Goal: Task Accomplishment & Management: Use online tool/utility

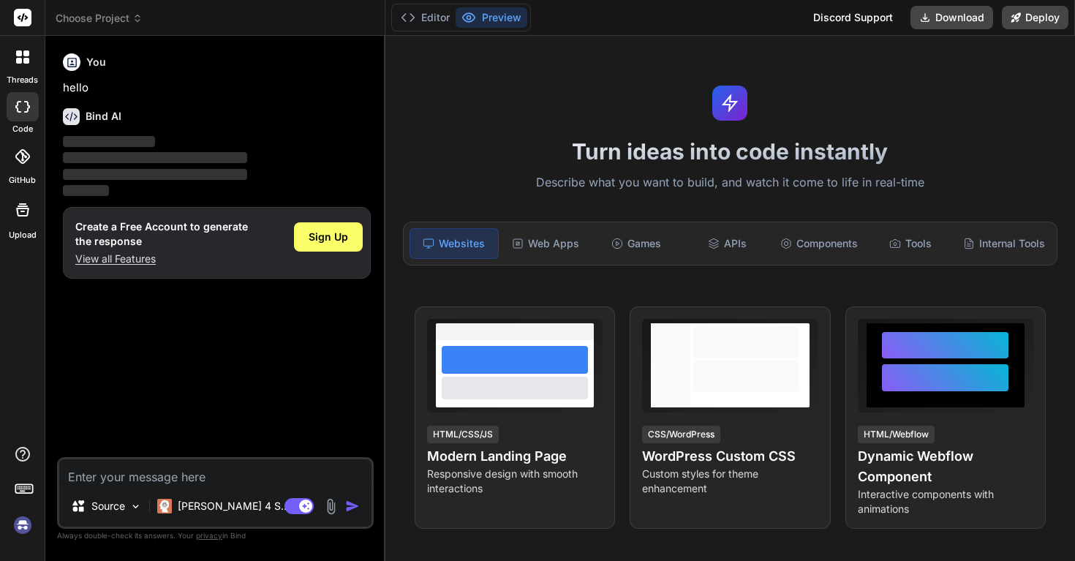
click at [330, 504] on img at bounding box center [331, 506] width 17 height 17
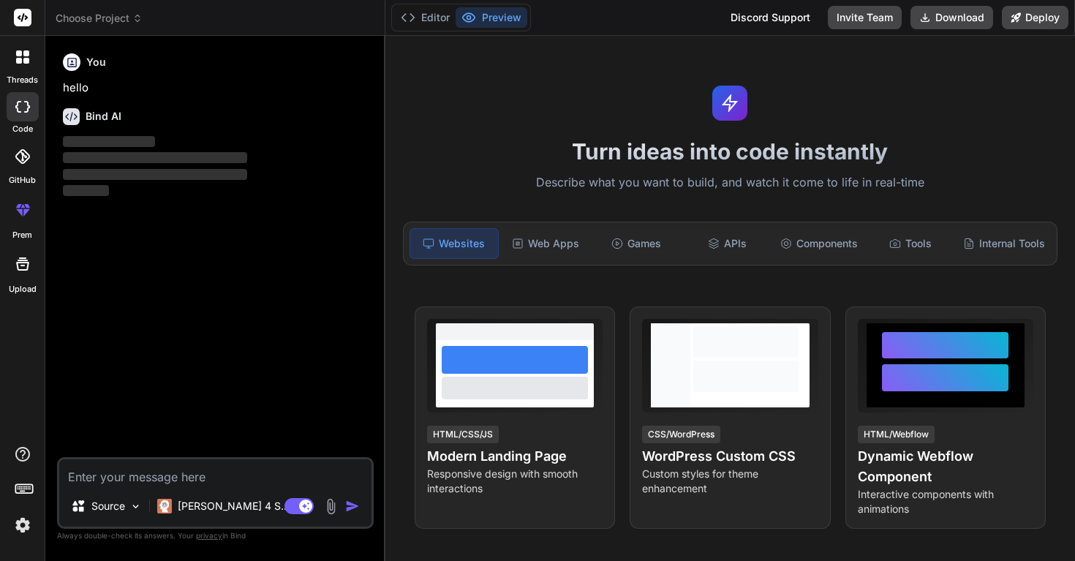
click at [16, 215] on icon at bounding box center [23, 210] width 18 height 18
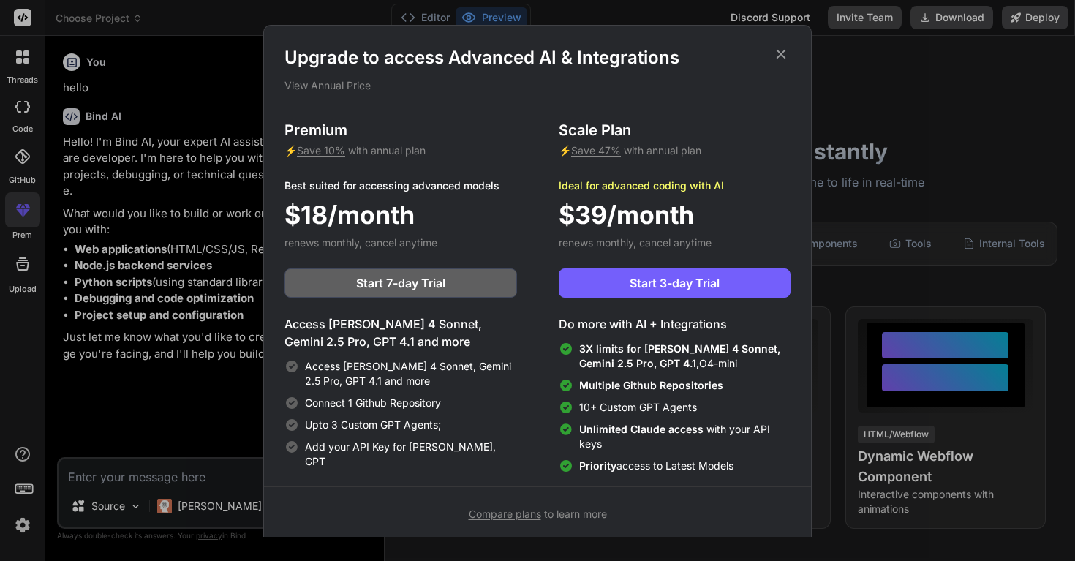
scroll to position [7, 0]
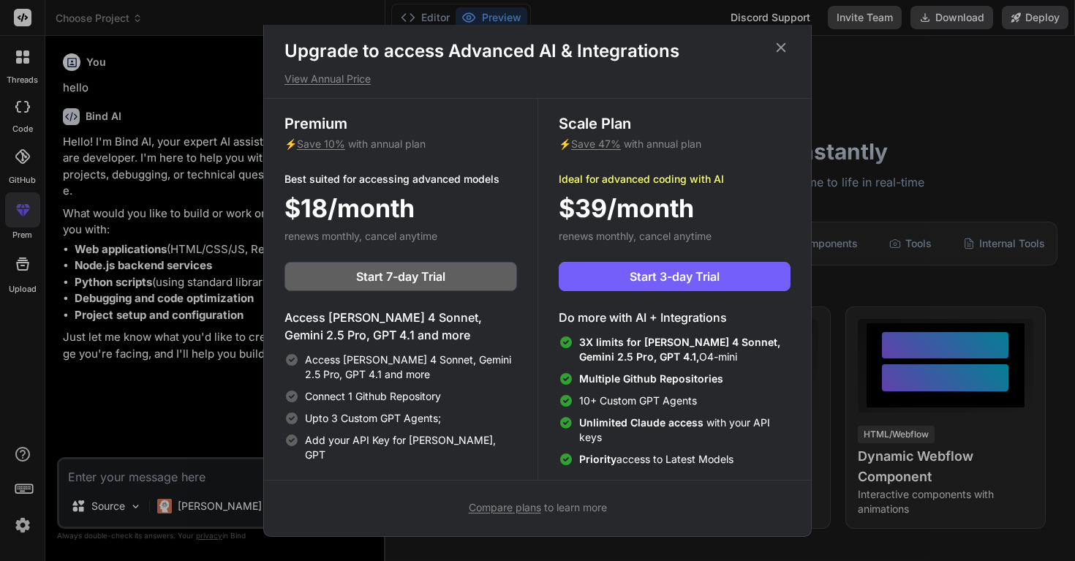
click at [783, 42] on icon at bounding box center [781, 47] width 16 height 16
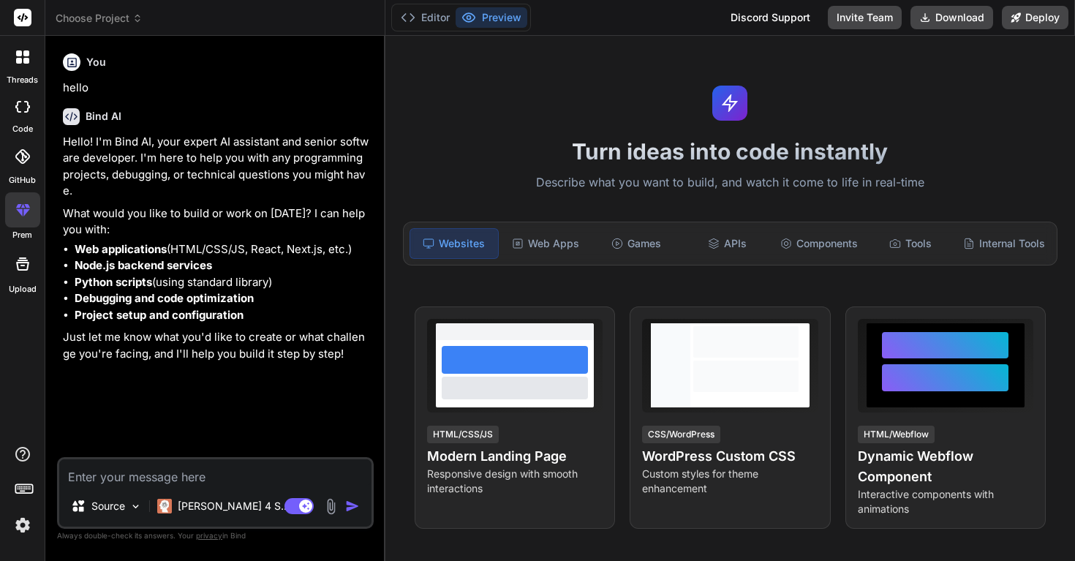
click at [327, 506] on img at bounding box center [331, 506] width 17 height 17
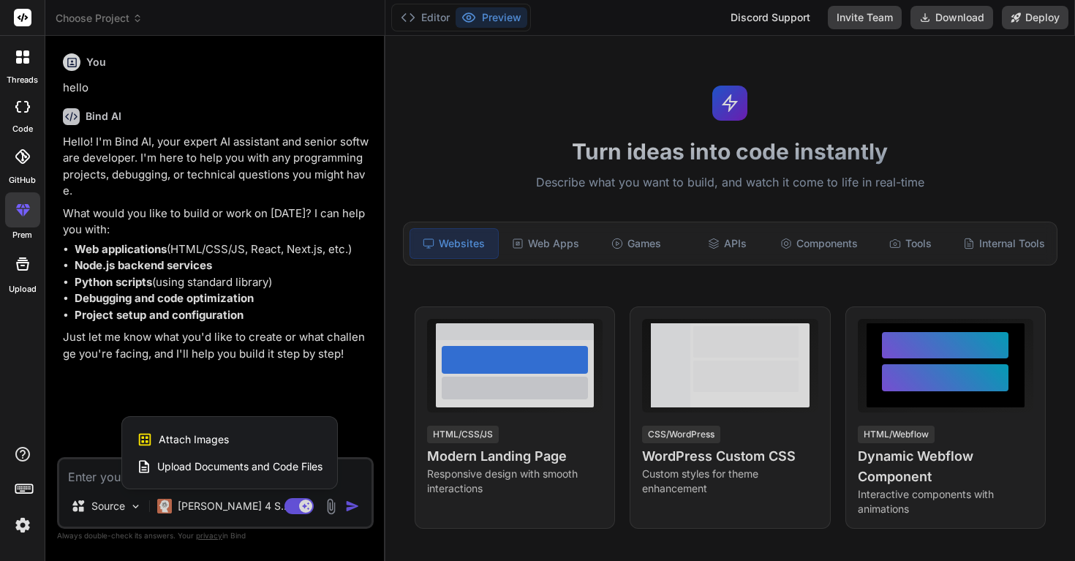
click at [265, 469] on span "Upload Documents and Code Files" at bounding box center [239, 466] width 165 height 15
type textarea "x"
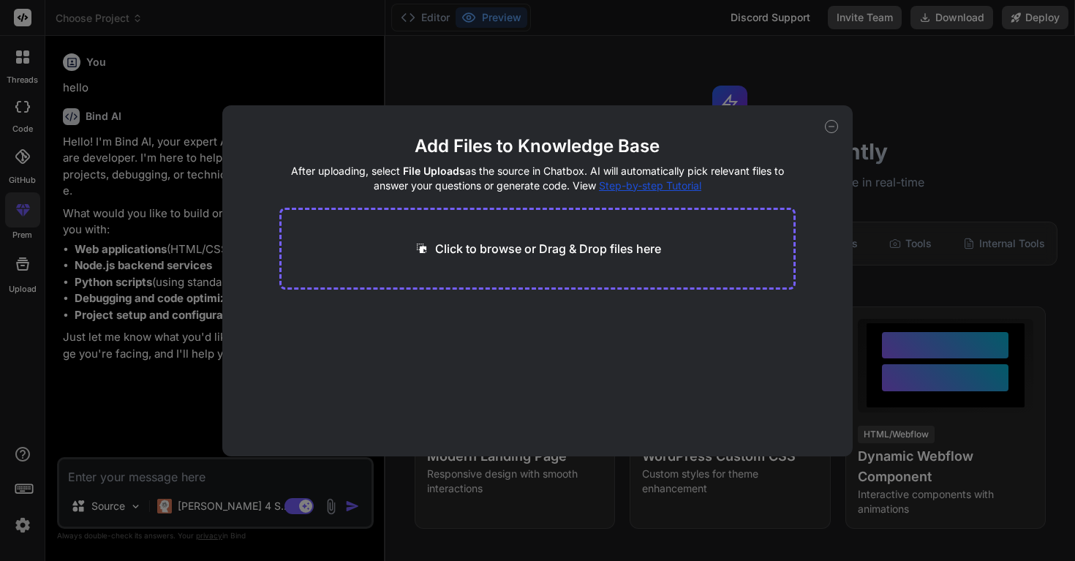
click at [505, 268] on div "Click to browse or Drag & Drop files here" at bounding box center [537, 249] width 516 height 82
click at [502, 244] on p "Click to browse or Drag & Drop files here" at bounding box center [548, 249] width 226 height 18
type input "C:\fakepath\Architecture & Design — iCameraSDK-iOS.pdf"
click at [418, 317] on icon at bounding box center [422, 315] width 12 height 12
click at [831, 124] on icon at bounding box center [831, 126] width 13 height 13
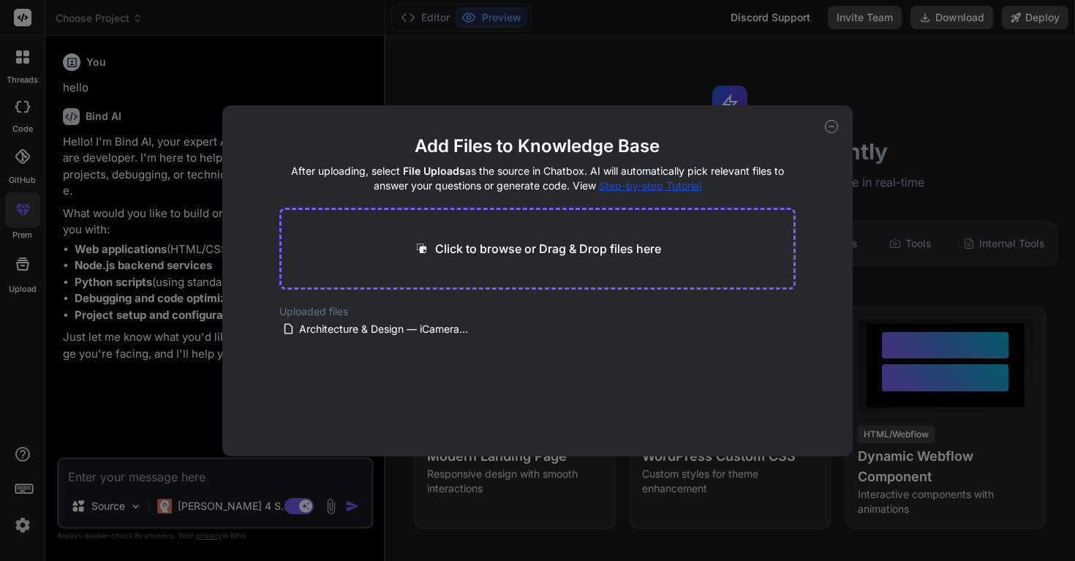
type textarea "x"
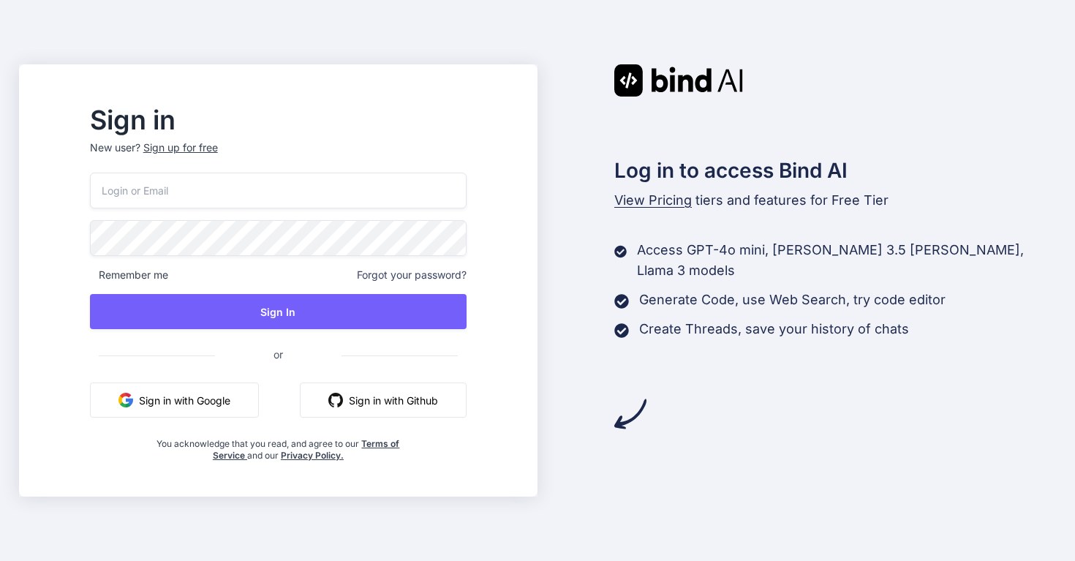
click at [241, 404] on button "Sign in with Google" at bounding box center [174, 400] width 169 height 35
